Goal: Task Accomplishment & Management: Use online tool/utility

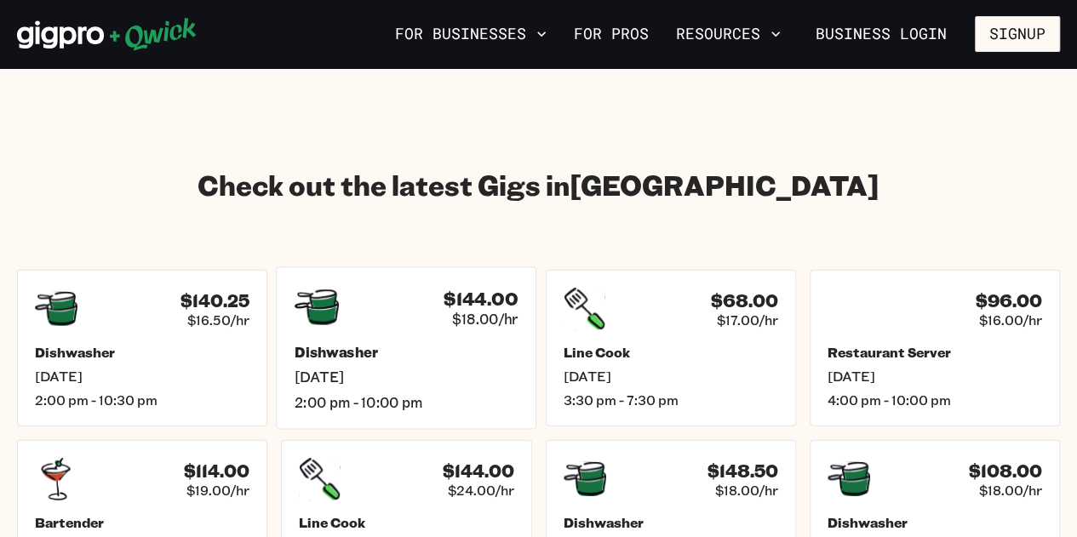
scroll to position [2384, 0]
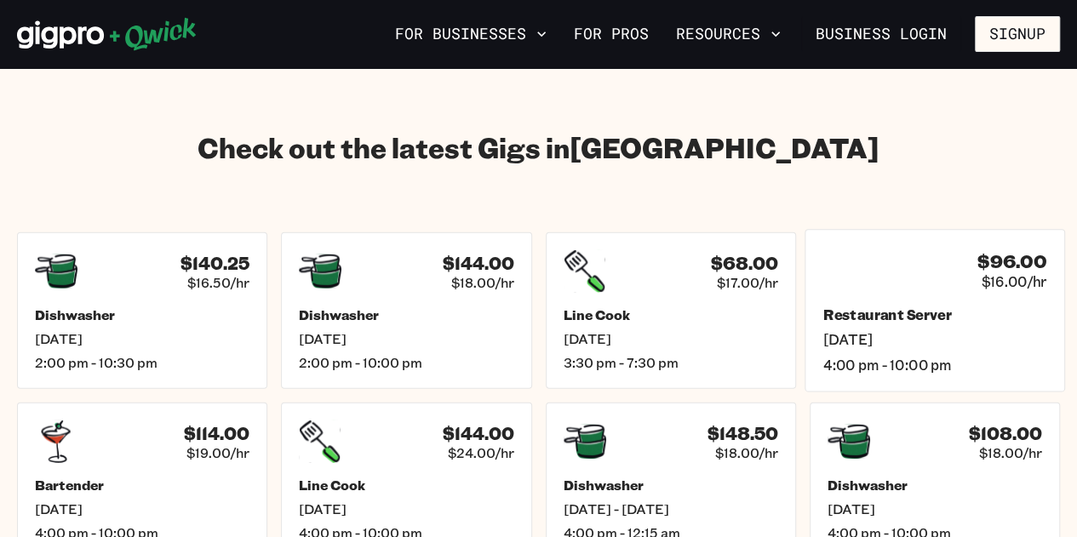
click at [1021, 331] on span "[DATE]" at bounding box center [934, 340] width 223 height 18
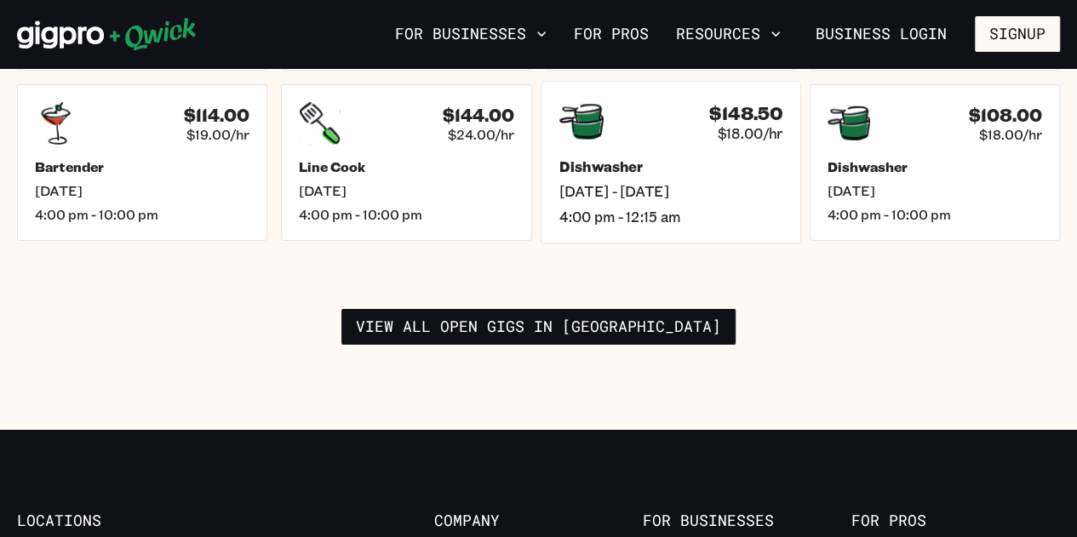
scroll to position [2725, 0]
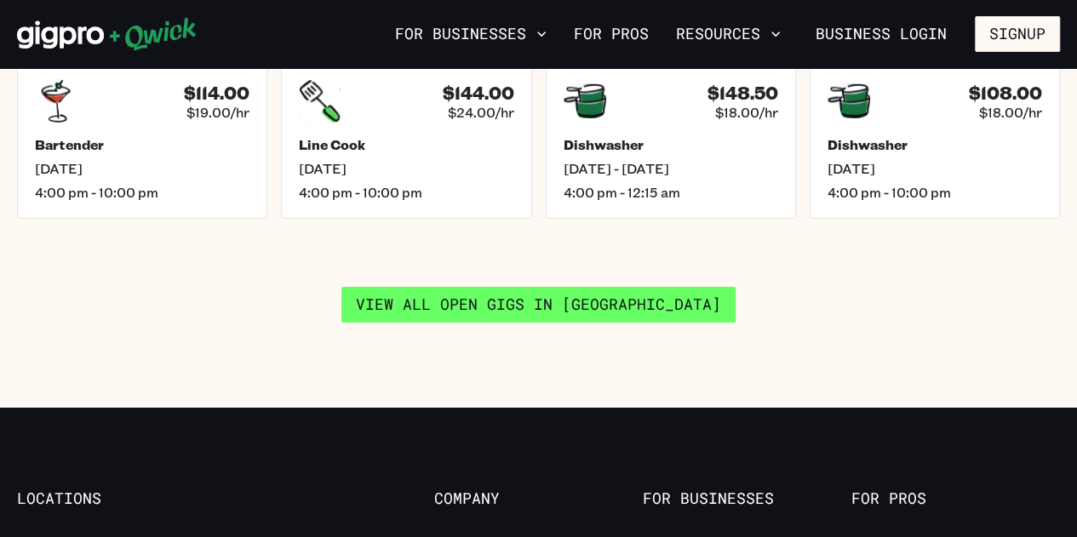
click at [679, 287] on link "View all open gigs in [GEOGRAPHIC_DATA]" at bounding box center [538, 305] width 394 height 36
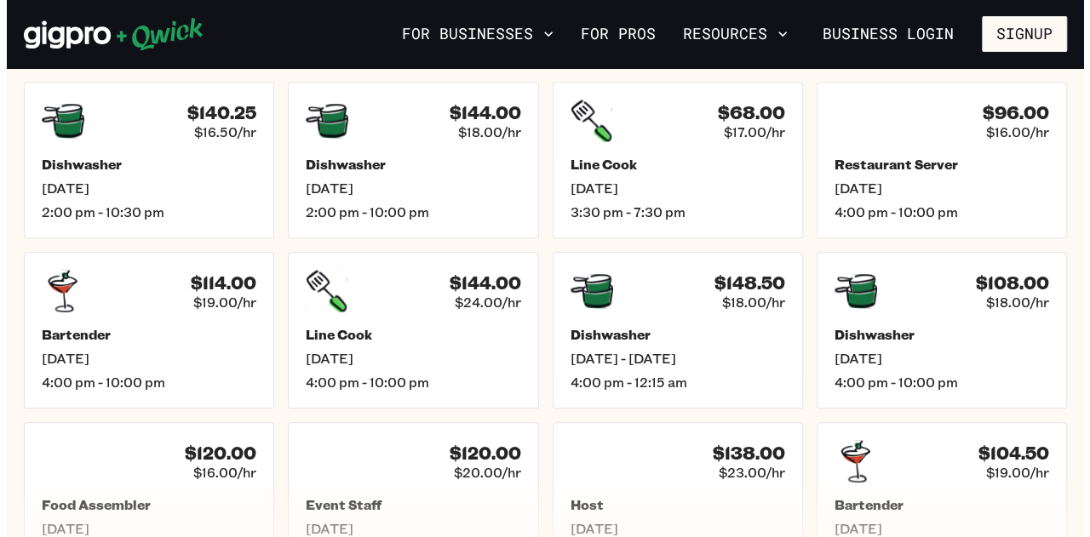
scroll to position [511, 0]
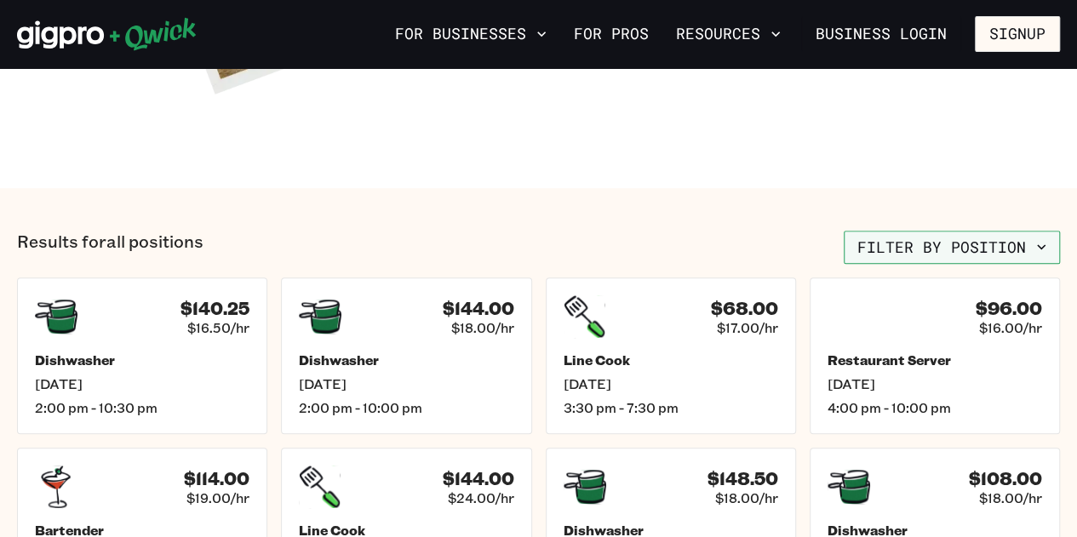
click at [924, 240] on button "Filter by position" at bounding box center [952, 248] width 216 height 34
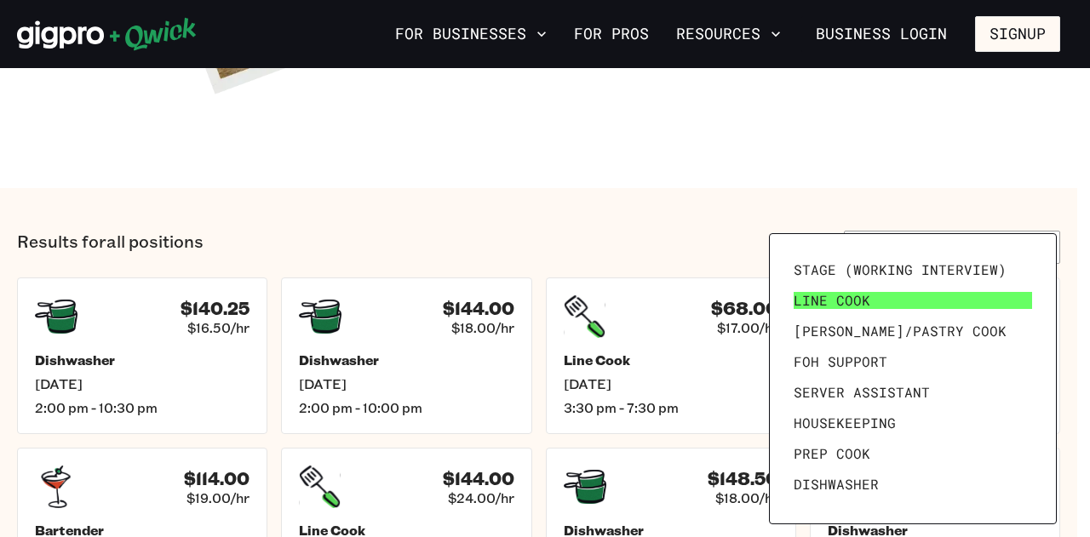
scroll to position [85, 0]
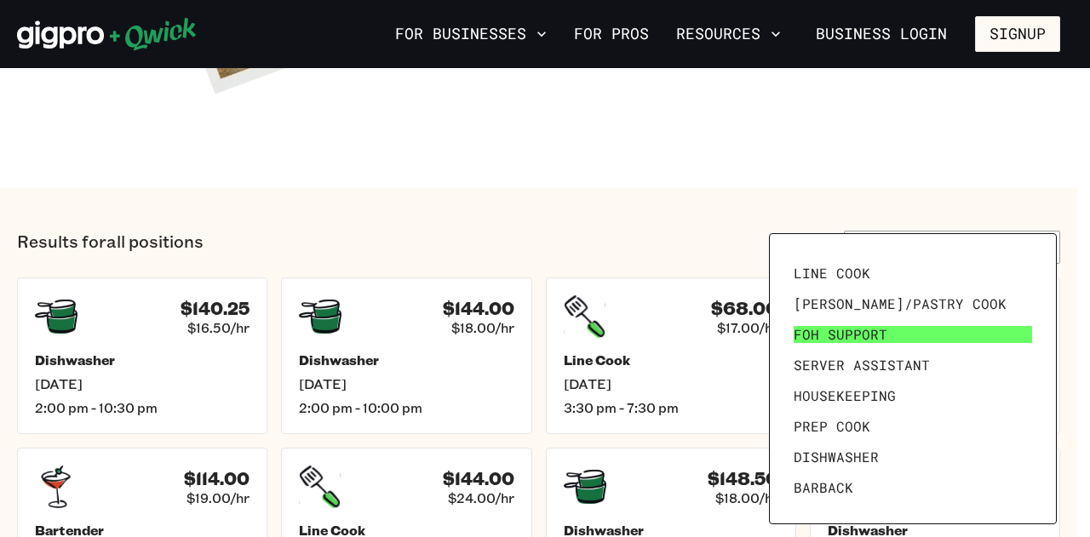
click at [882, 330] on span "FOH Support" at bounding box center [841, 334] width 94 height 17
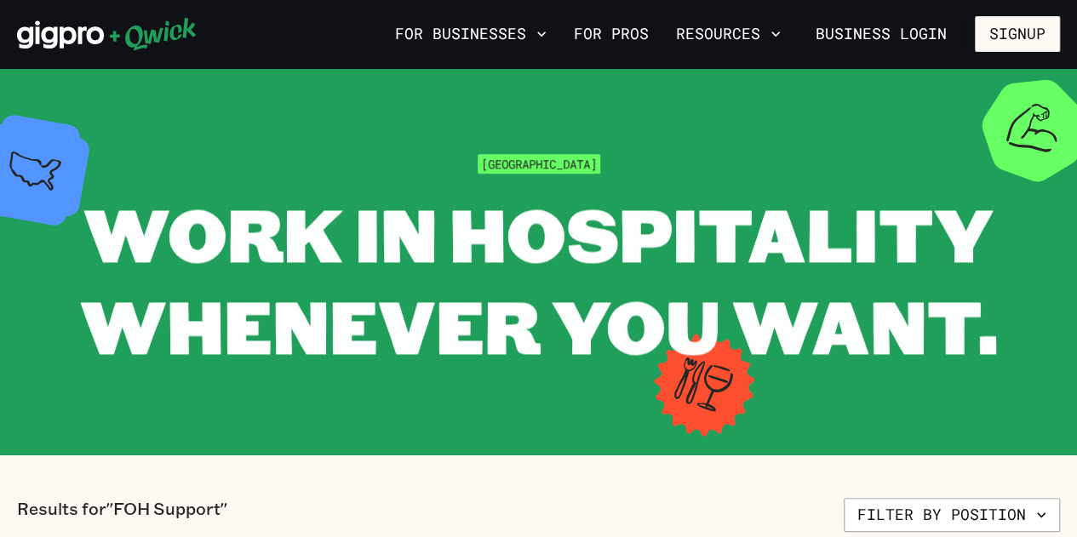
scroll to position [341, 0]
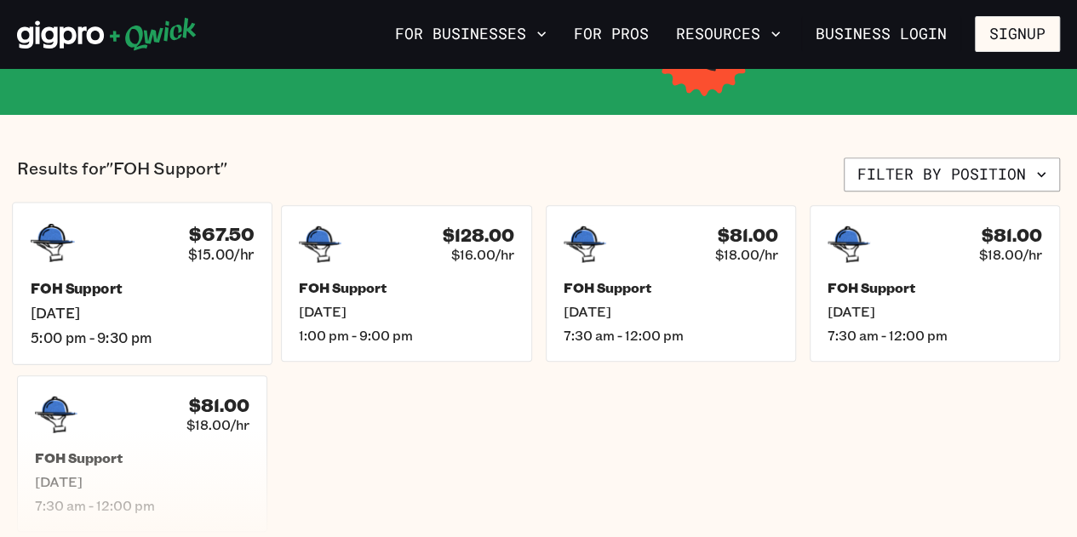
click at [169, 265] on div "$67.50 $15.00/hr FOH Support [DATE] 5:00 pm - 9:30 pm" at bounding box center [142, 283] width 261 height 163
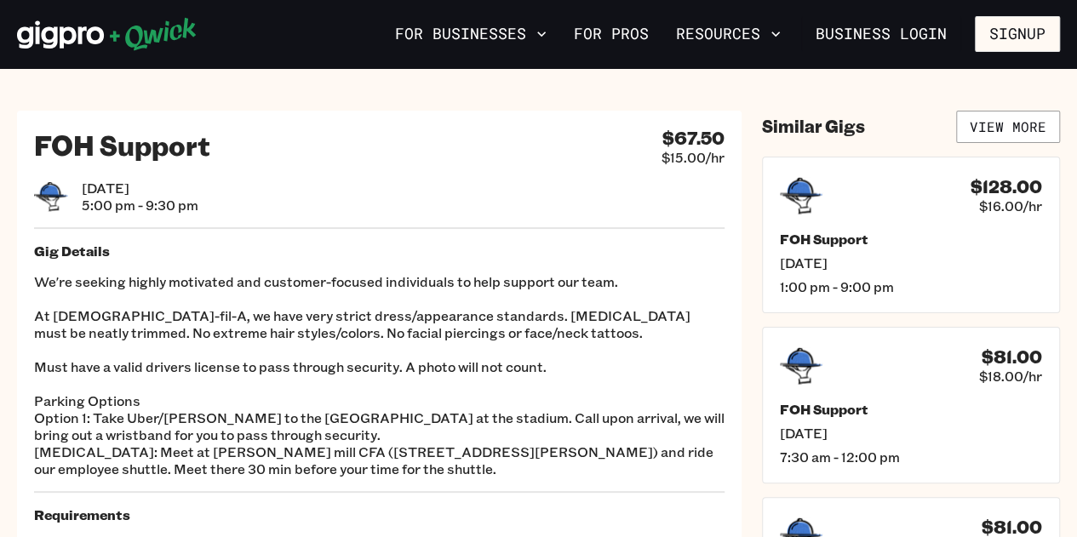
scroll to position [341, 0]
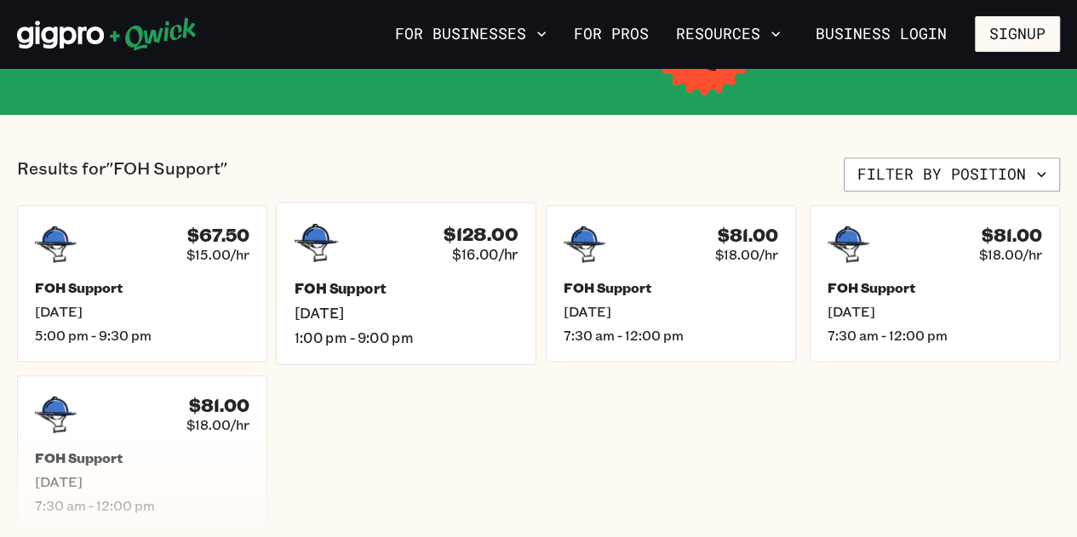
click at [477, 285] on h5 "FOH Support" at bounding box center [406, 288] width 223 height 18
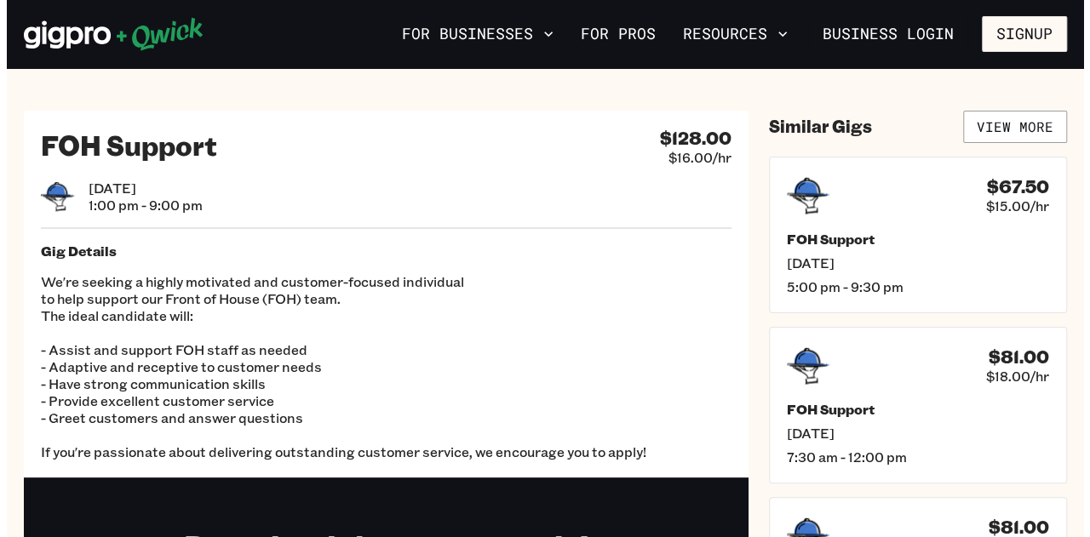
scroll to position [341, 0]
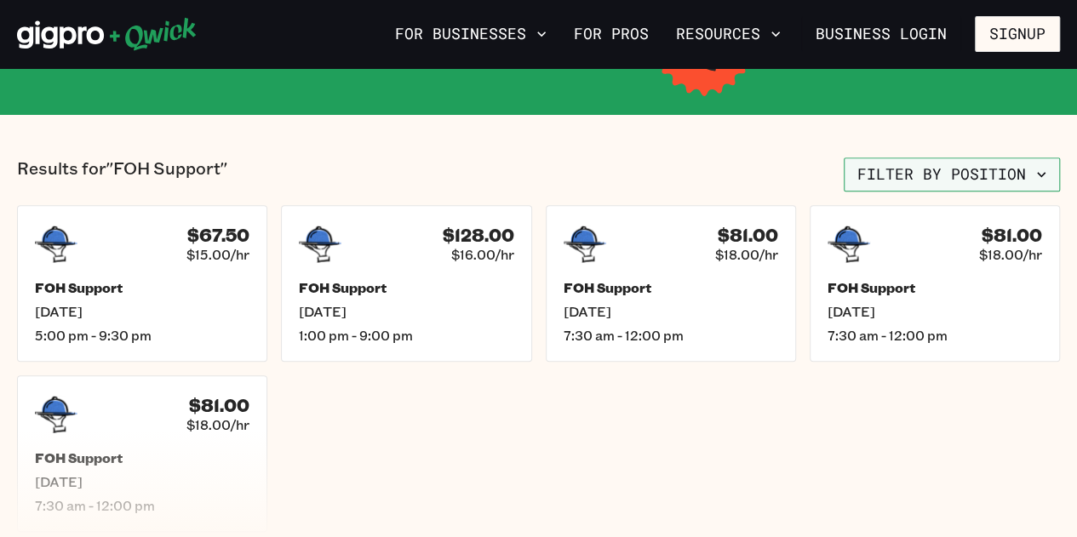
click at [1004, 168] on button "Filter by position" at bounding box center [952, 175] width 216 height 34
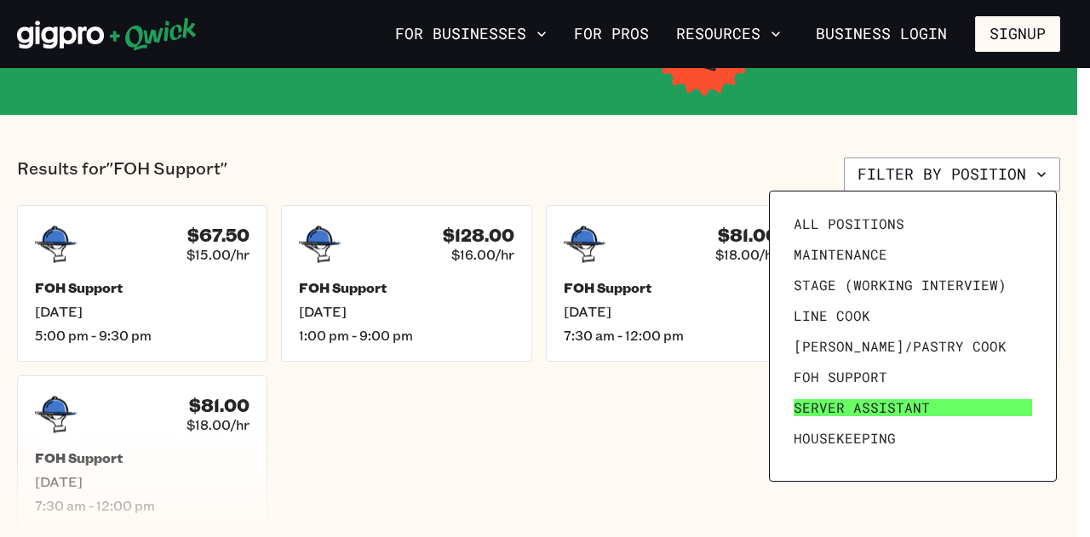
click at [907, 401] on span "Server Assistant" at bounding box center [862, 407] width 136 height 17
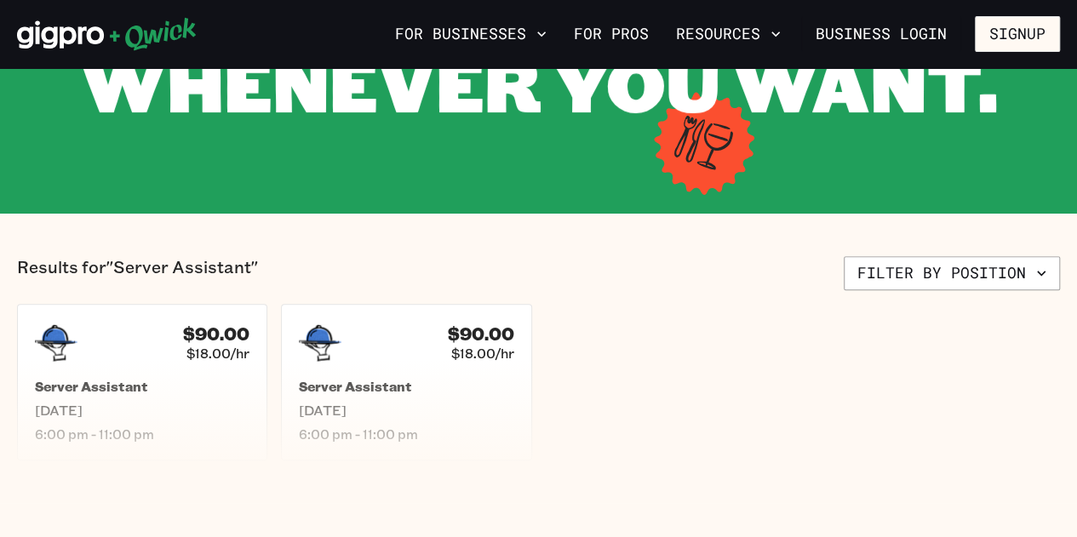
scroll to position [255, 0]
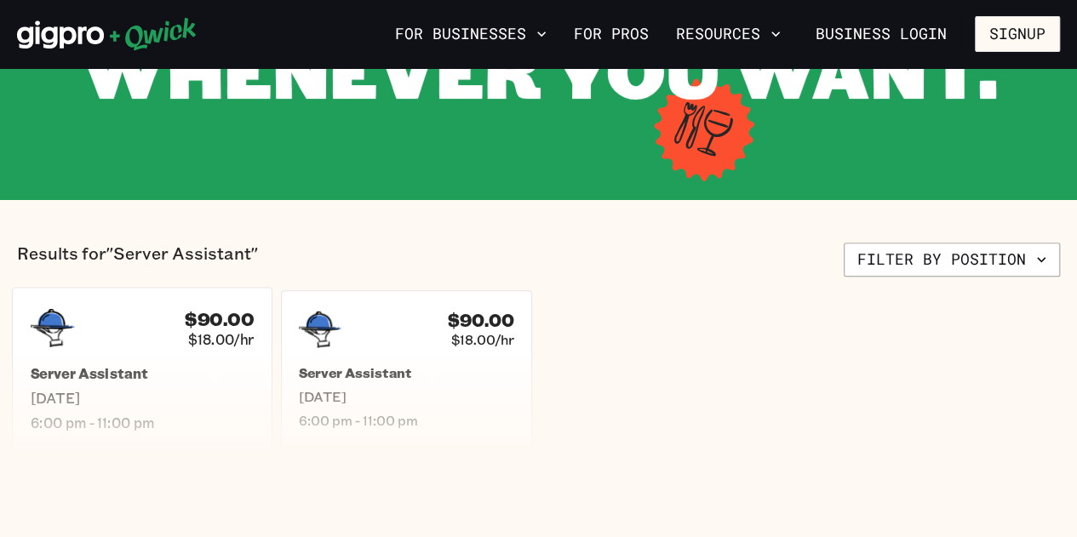
click at [206, 355] on div "$90.00 $18.00/hr Server Assistant [DATE] 6:00 pm - 11:00 pm" at bounding box center [142, 368] width 261 height 163
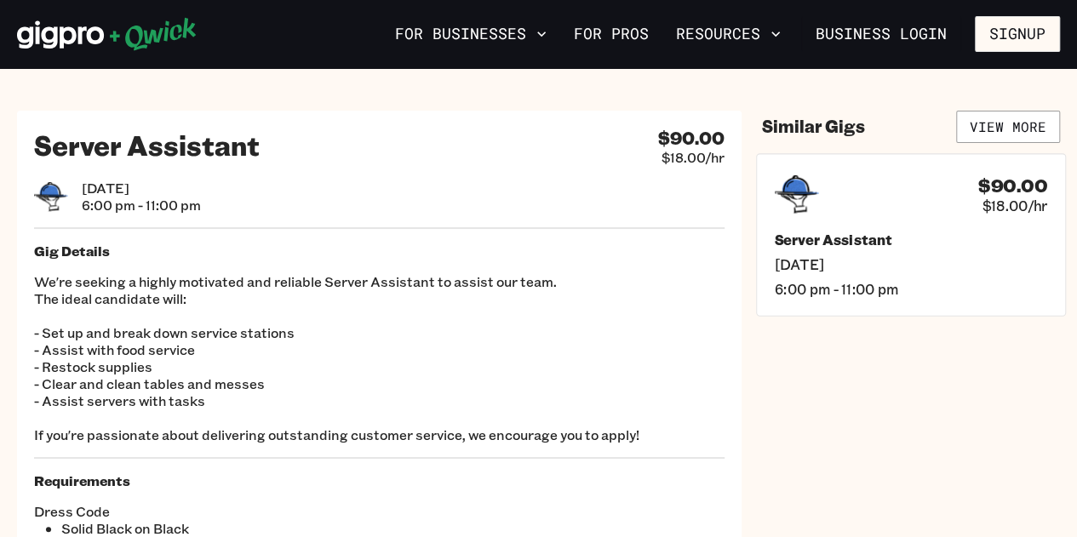
click at [872, 212] on div "$90.00 $18.00/hr" at bounding box center [911, 194] width 272 height 44
click at [868, 217] on div "$90.00 $18.00/hr Server Assistant [DATE] 6:00 pm - 11:00 pm" at bounding box center [911, 234] width 310 height 163
click at [868, 217] on div "$90.00 $18.00/hr Server Assistant [DATE] 6:00 pm - 11:00 pm" at bounding box center [911, 235] width 298 height 157
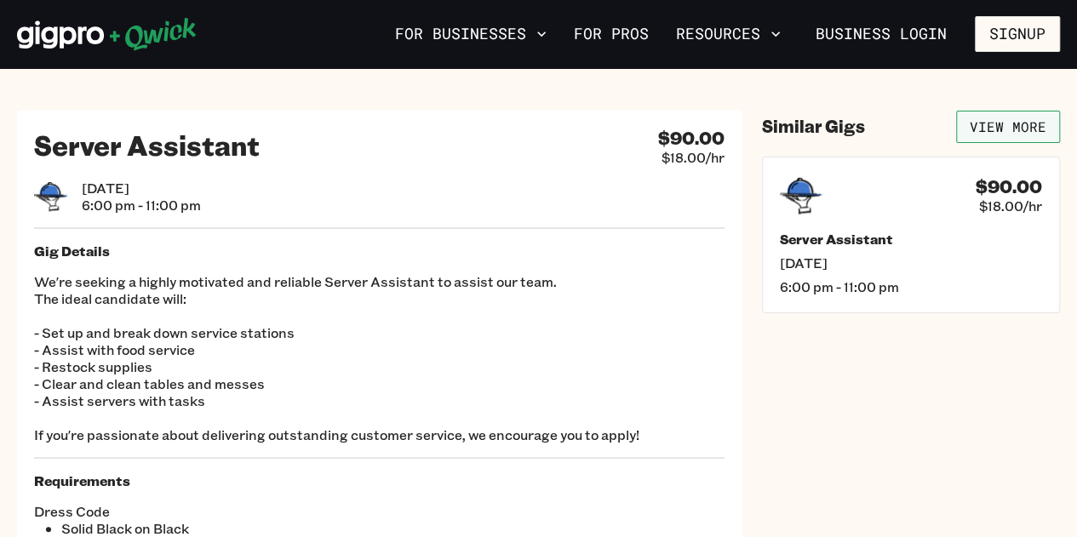
click at [997, 129] on link "View More" at bounding box center [1008, 127] width 104 height 32
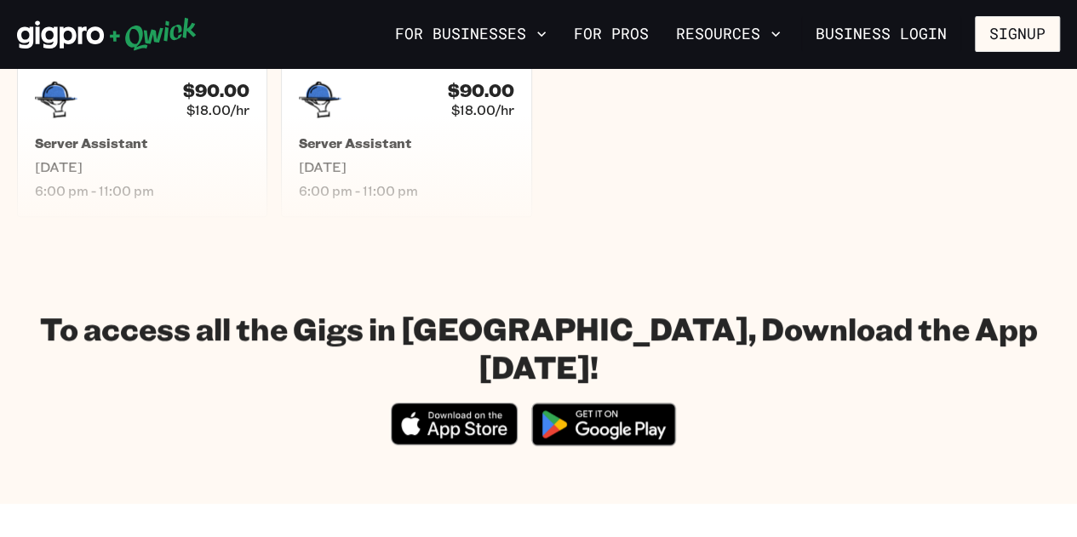
scroll to position [511, 0]
